Goal: Communication & Community: Answer question/provide support

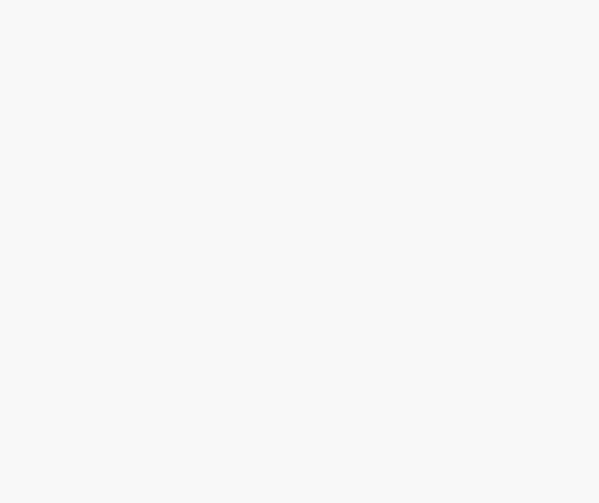
click at [63, 90] on body at bounding box center [299, 251] width 599 height 503
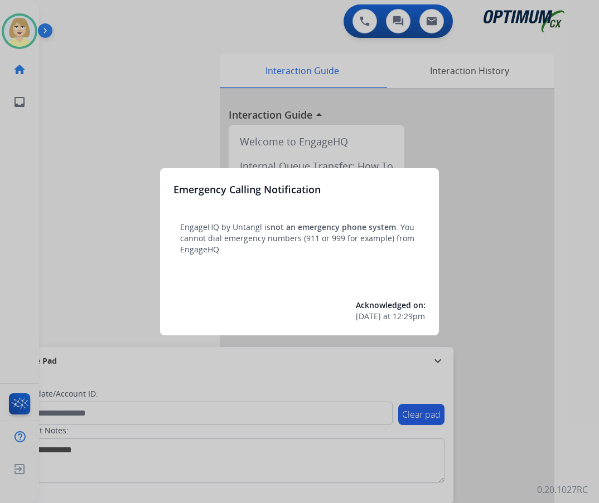
click at [59, 109] on div at bounding box center [299, 251] width 599 height 503
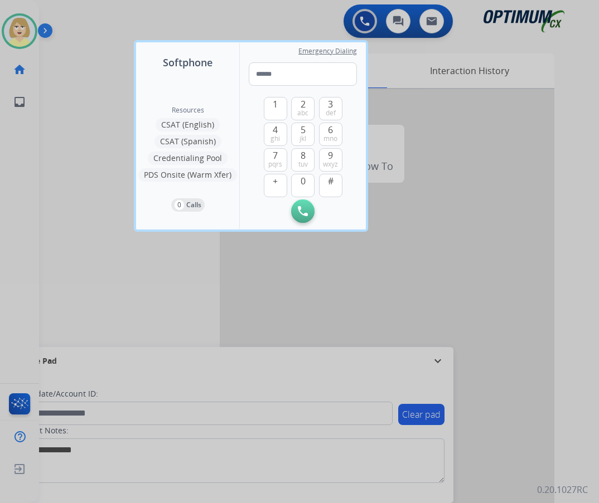
click at [65, 111] on div at bounding box center [299, 251] width 599 height 503
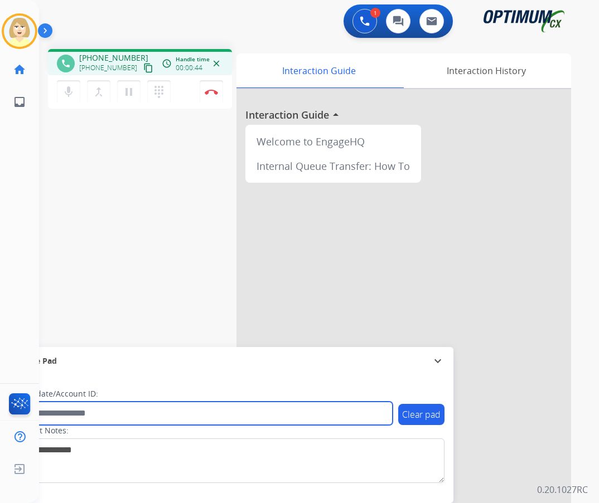
click at [95, 411] on input "text" at bounding box center [203, 413] width 378 height 23
paste input "*******"
type input "*******"
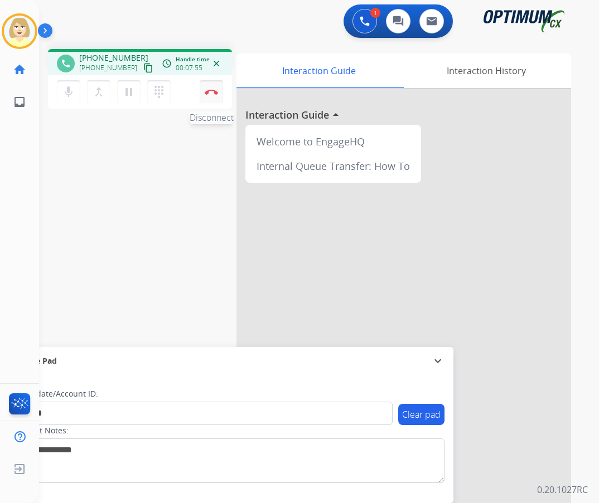
click at [212, 88] on button "Disconnect" at bounding box center [211, 91] width 23 height 23
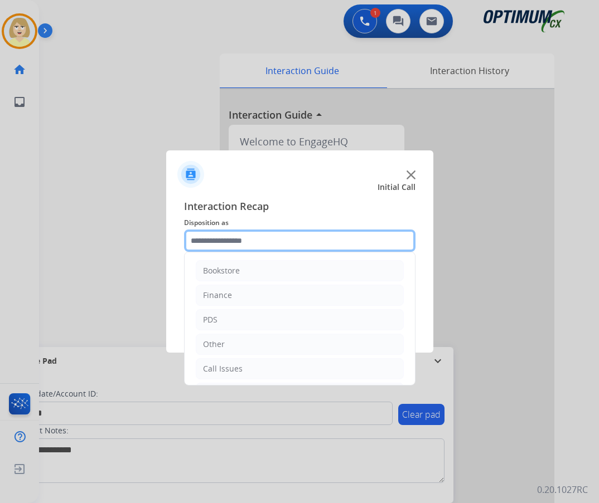
click at [217, 243] on input "text" at bounding box center [299, 241] width 231 height 22
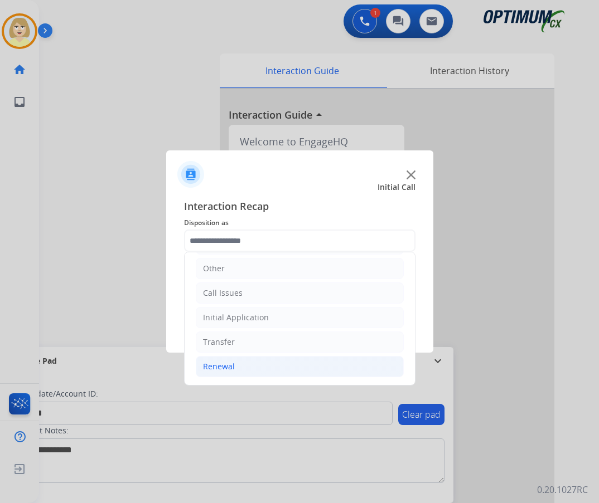
click at [234, 366] on li "Renewal" at bounding box center [300, 366] width 208 height 21
click at [224, 367] on div "Renewal" at bounding box center [219, 366] width 32 height 11
click at [224, 365] on div "Renewal" at bounding box center [219, 366] width 32 height 11
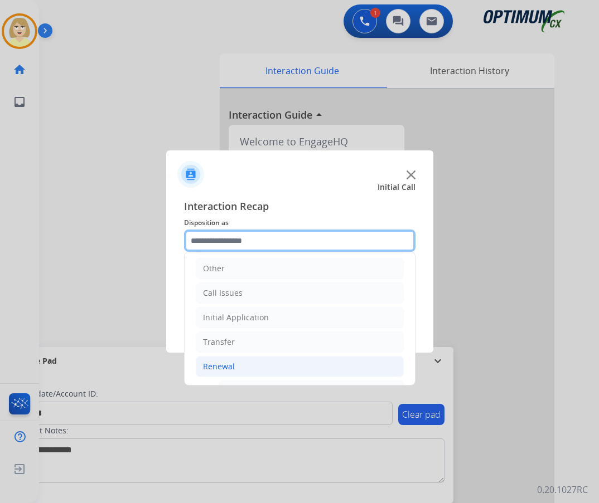
scroll to position [243, 0]
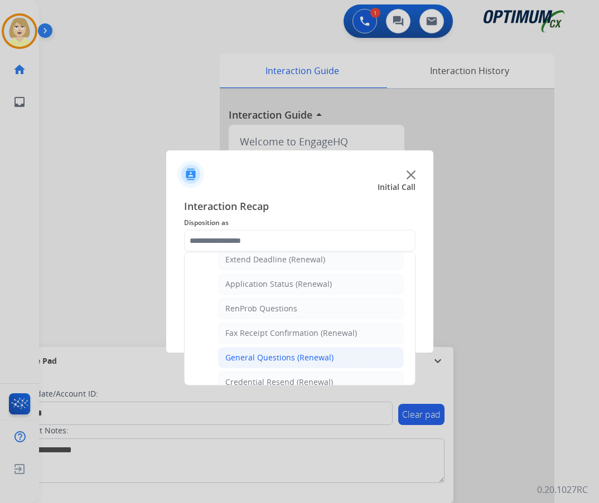
click at [269, 358] on div "General Questions (Renewal)" at bounding box center [279, 357] width 108 height 11
type input "**********"
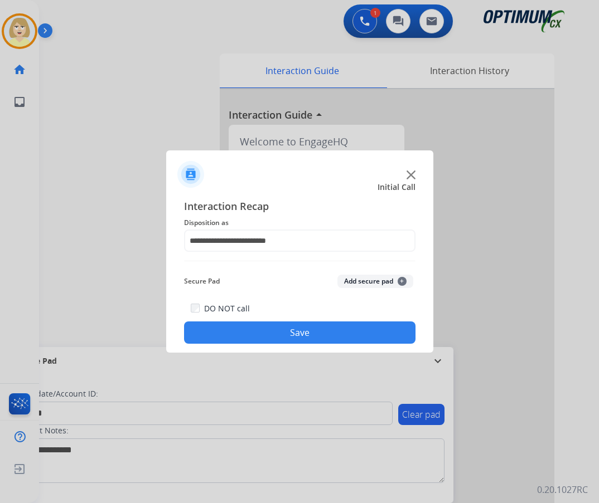
click at [364, 282] on button "Add secure pad +" at bounding box center [375, 281] width 76 height 13
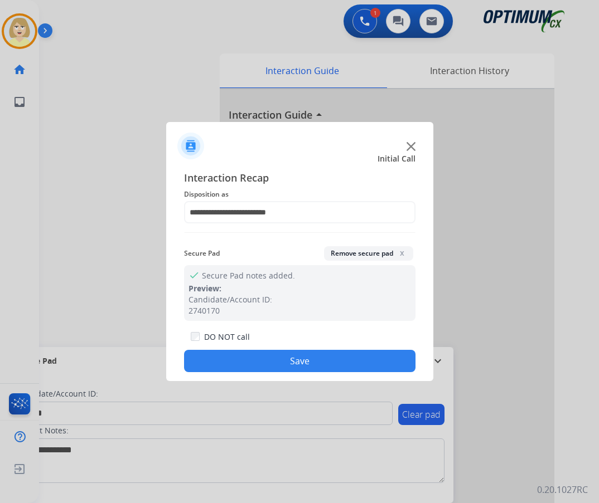
drag, startPoint x: 287, startPoint y: 361, endPoint x: 249, endPoint y: 315, distance: 59.7
click at [287, 360] on button "Save" at bounding box center [299, 361] width 231 height 22
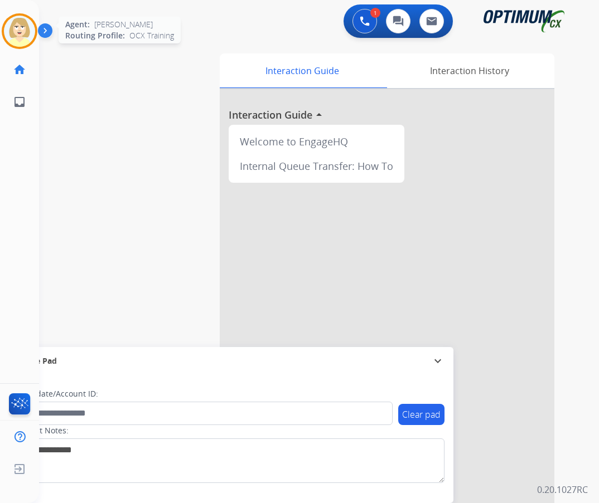
click at [17, 25] on img at bounding box center [19, 31] width 31 height 31
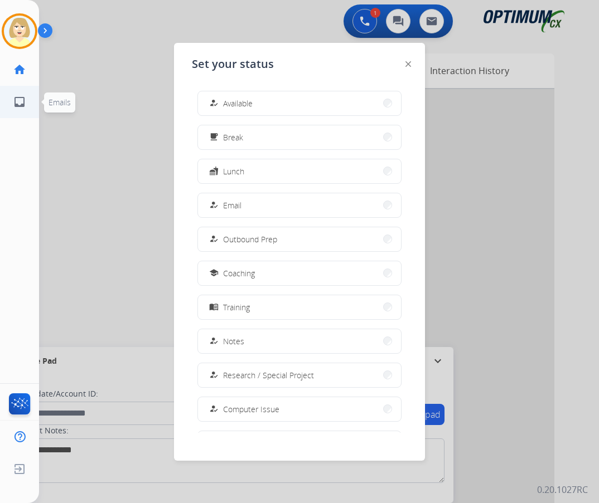
drag, startPoint x: 250, startPoint y: 100, endPoint x: 4, endPoint y: 109, distance: 245.5
click at [249, 100] on span "Available" at bounding box center [238, 104] width 30 height 12
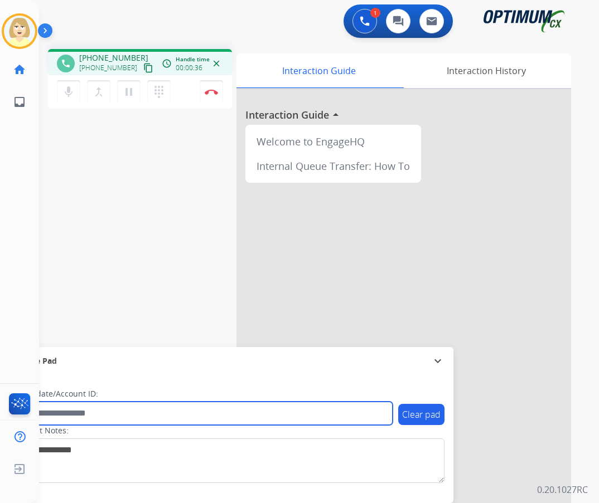
click at [67, 409] on input "text" at bounding box center [203, 413] width 378 height 23
paste input "*******"
type input "*******"
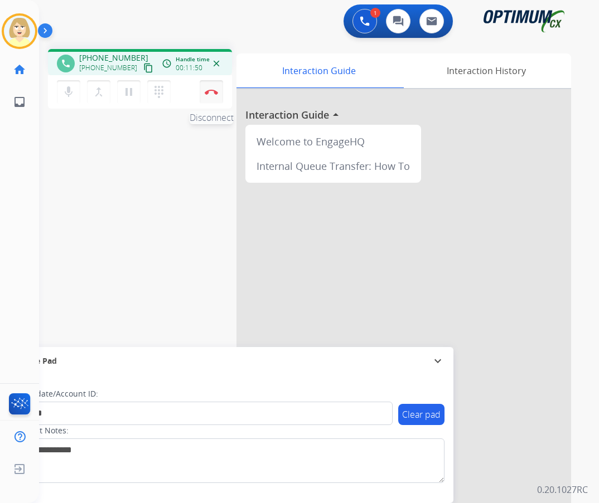
click at [210, 93] on img at bounding box center [211, 92] width 13 height 6
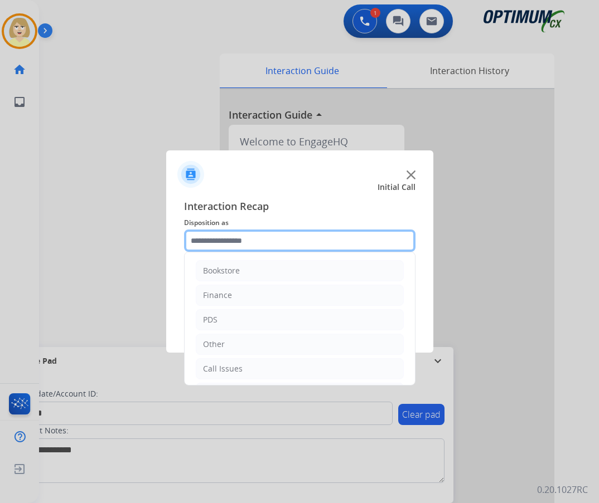
click at [216, 241] on input "text" at bounding box center [299, 241] width 231 height 22
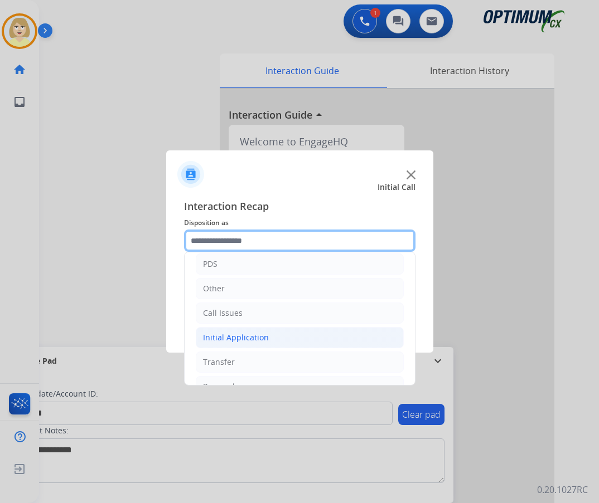
scroll to position [76, 0]
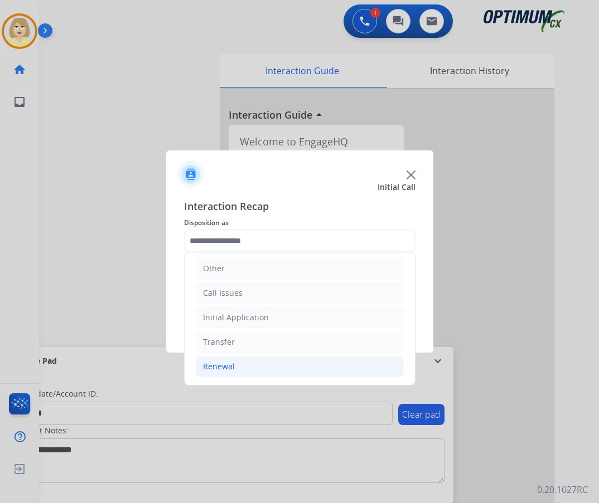
click at [232, 367] on div "Renewal" at bounding box center [219, 366] width 32 height 11
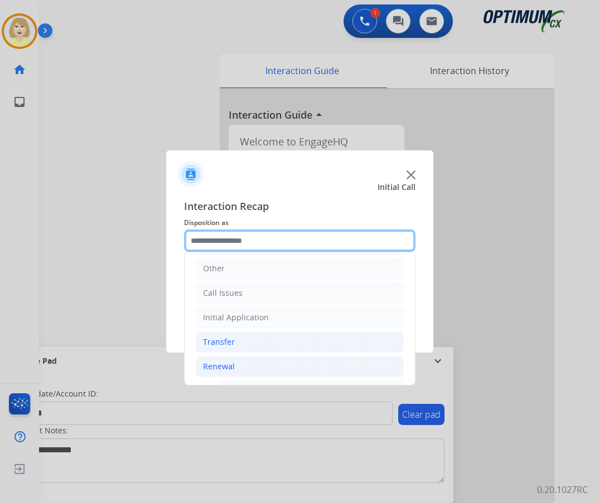
scroll to position [299, 0]
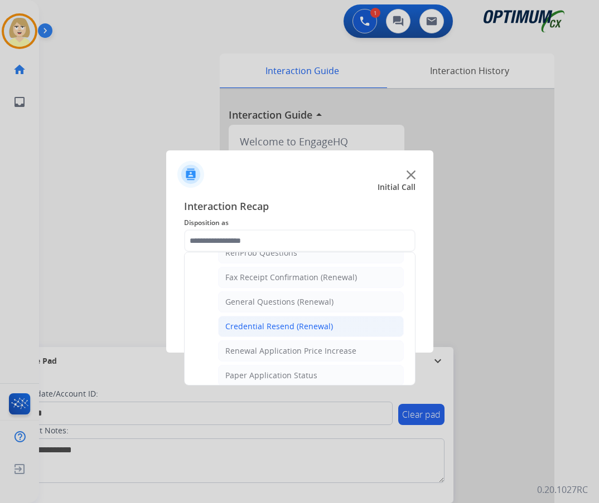
click at [296, 325] on div "Credential Resend (Renewal)" at bounding box center [279, 326] width 108 height 11
type input "**********"
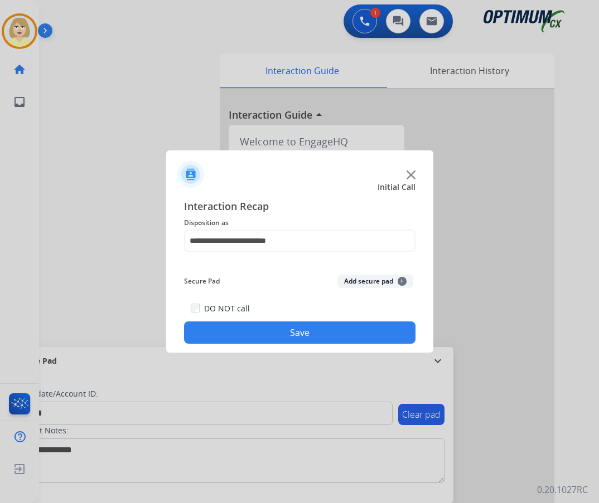
click at [363, 280] on button "Add secure pad +" at bounding box center [375, 281] width 76 height 13
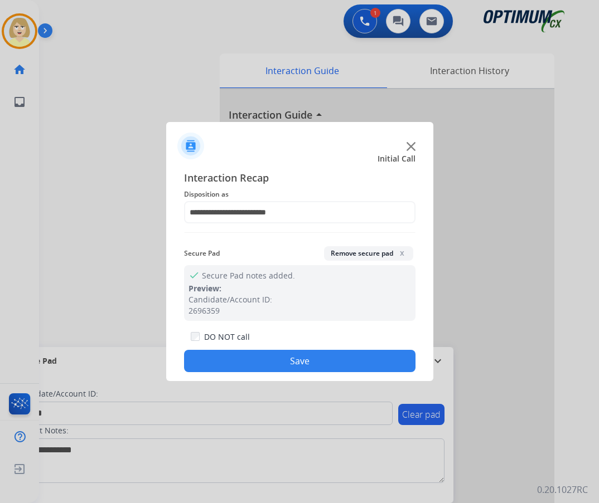
click at [274, 362] on button "Save" at bounding box center [299, 361] width 231 height 22
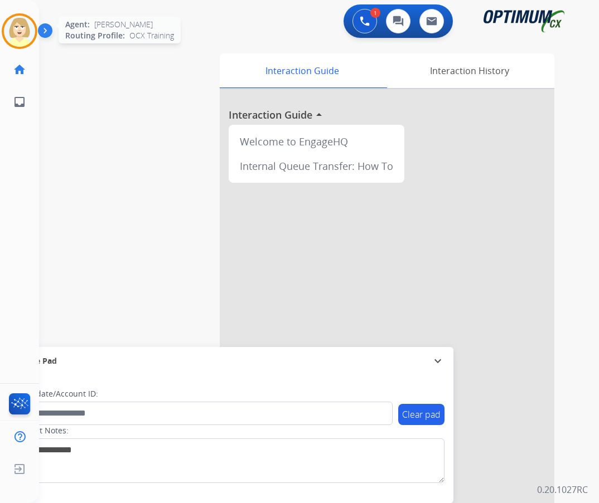
click at [10, 20] on img at bounding box center [19, 31] width 31 height 31
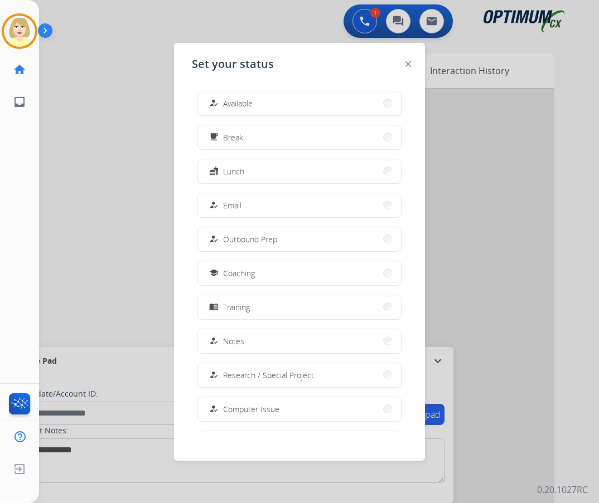
drag, startPoint x: 236, startPoint y: 106, endPoint x: 219, endPoint y: 104, distance: 16.8
click at [236, 105] on span "Available" at bounding box center [238, 104] width 30 height 12
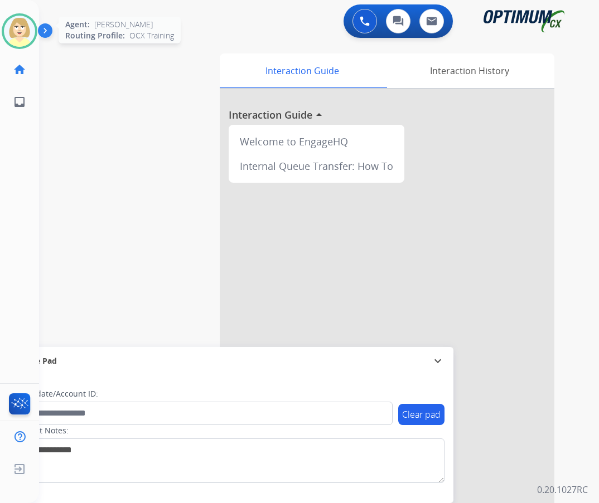
click at [18, 32] on img at bounding box center [19, 31] width 31 height 31
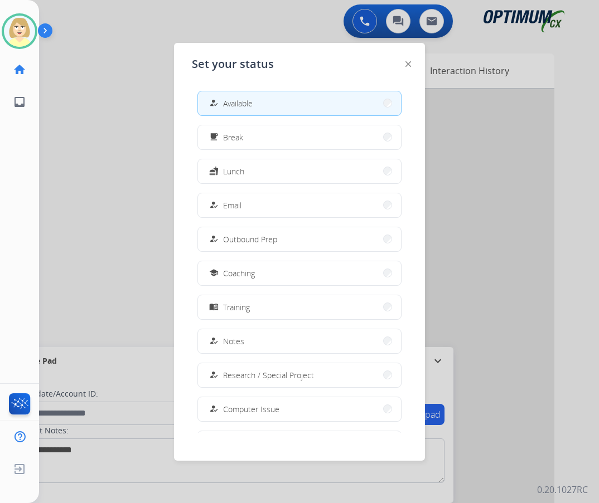
click at [240, 137] on span "Break" at bounding box center [233, 138] width 20 height 12
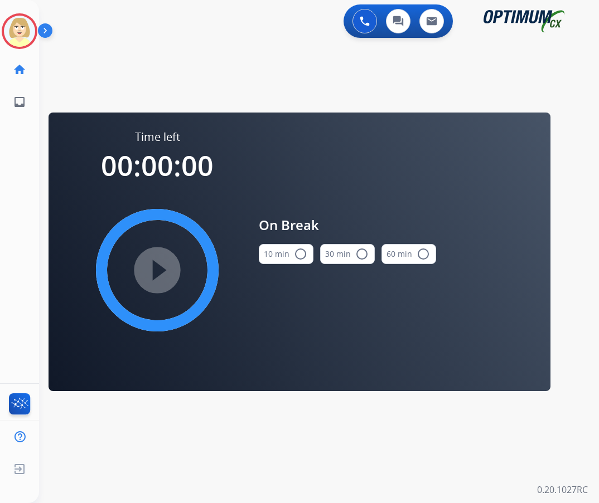
drag, startPoint x: 285, startPoint y: 247, endPoint x: 235, endPoint y: 256, distance: 51.6
click at [283, 249] on button "10 min radio_button_unchecked" at bounding box center [286, 254] width 55 height 20
click at [164, 274] on mat-icon "play_circle_filled" at bounding box center [157, 270] width 13 height 13
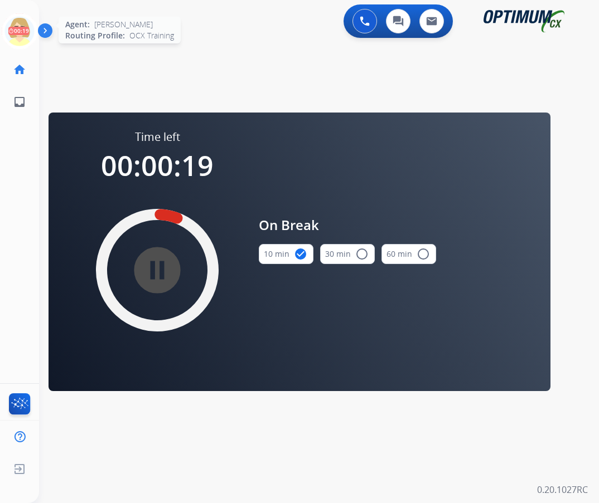
click at [13, 30] on icon at bounding box center [20, 31] width 36 height 36
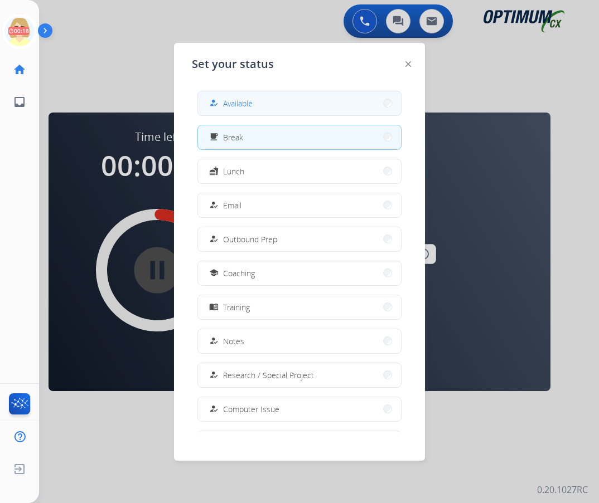
click at [221, 104] on div "how_to_reg" at bounding box center [215, 102] width 16 height 13
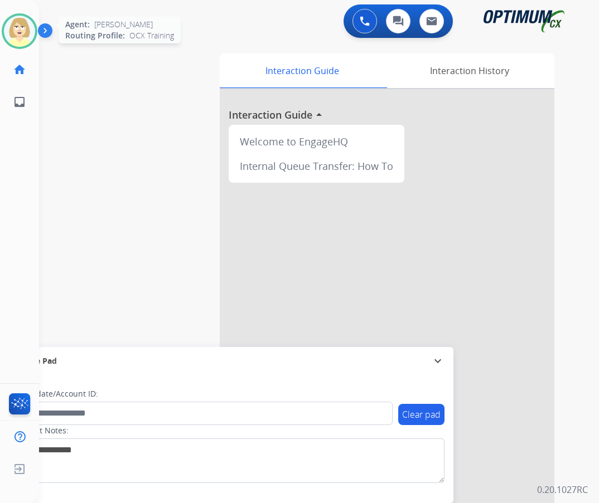
click at [13, 26] on img at bounding box center [19, 31] width 31 height 31
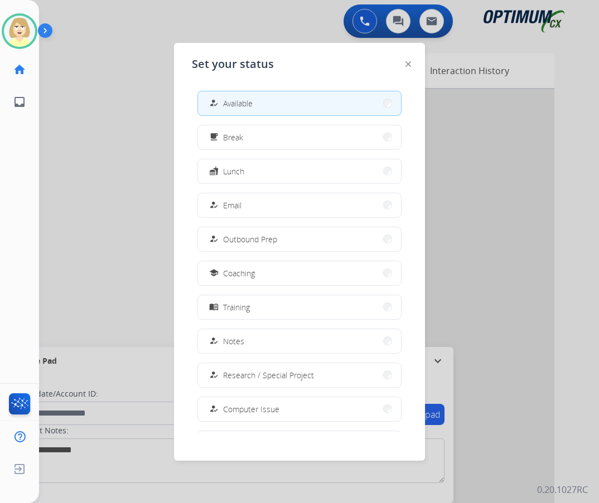
click at [115, 130] on div at bounding box center [299, 251] width 599 height 503
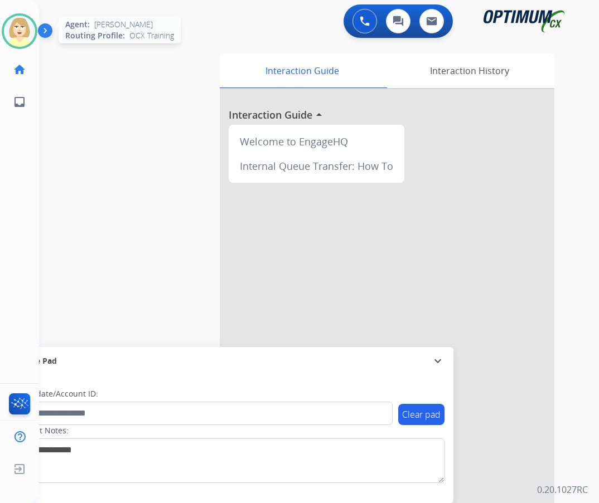
click at [20, 25] on img at bounding box center [19, 31] width 31 height 31
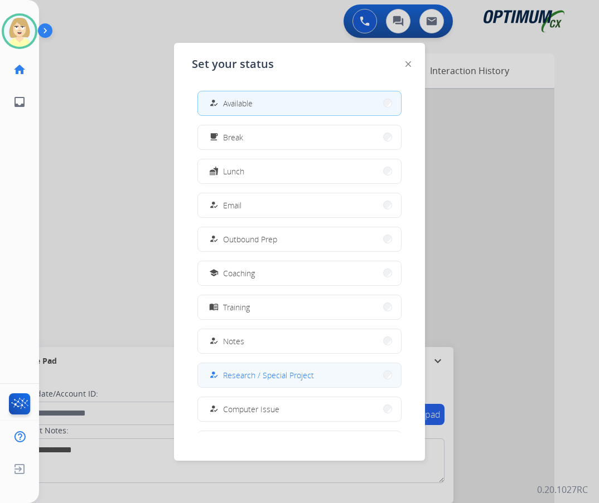
click at [265, 376] on span "Research / Special Project" at bounding box center [268, 376] width 91 height 12
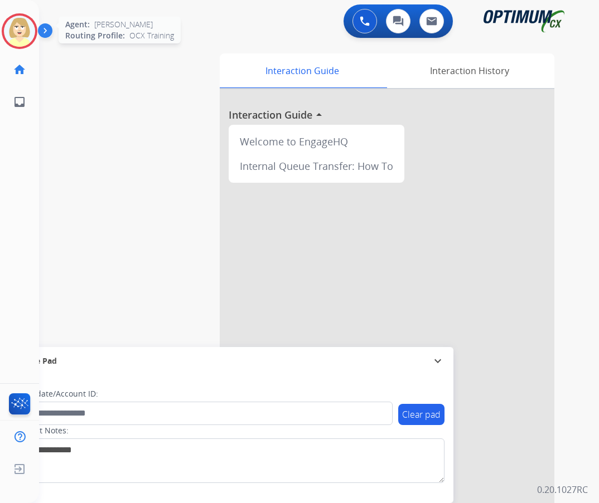
click at [17, 26] on img at bounding box center [19, 31] width 31 height 31
